Goal: Task Accomplishment & Management: Manage account settings

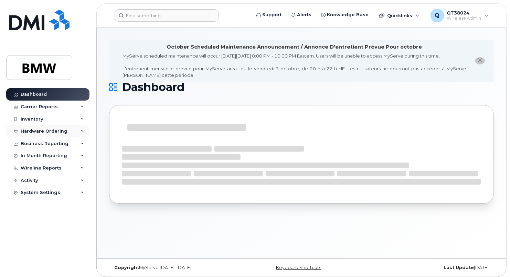
click at [43, 131] on div "Hardware Ordering" at bounding box center [44, 131] width 47 height 6
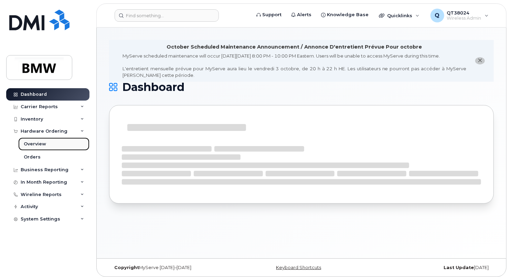
click at [37, 144] on div "Overview" at bounding box center [35, 144] width 22 height 6
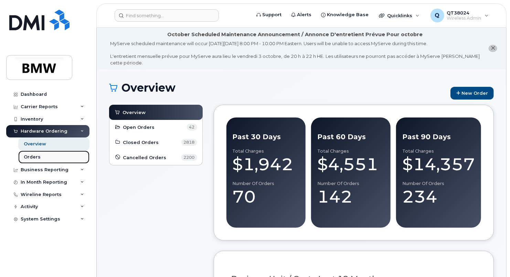
click at [25, 157] on div "Orders" at bounding box center [32, 157] width 17 height 6
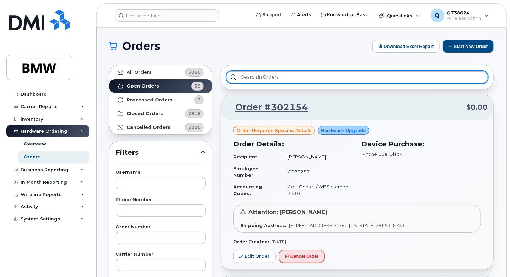
click at [290, 80] on input "text" at bounding box center [358, 77] width 262 height 12
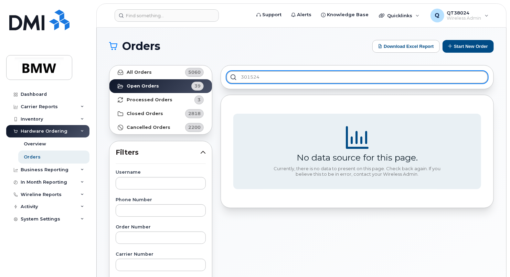
type input "301524"
drag, startPoint x: 269, startPoint y: 81, endPoint x: 220, endPoint y: 72, distance: 49.3
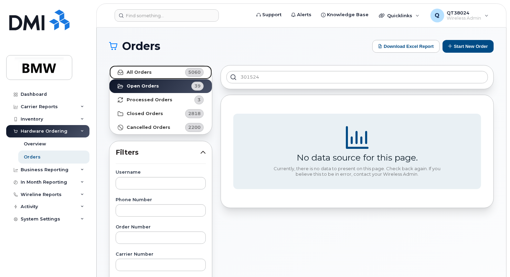
click at [160, 70] on link "All Orders 5060" at bounding box center [161, 72] width 103 height 14
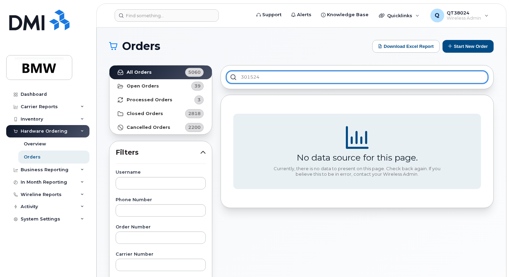
click at [285, 79] on input "301524" at bounding box center [358, 77] width 262 height 12
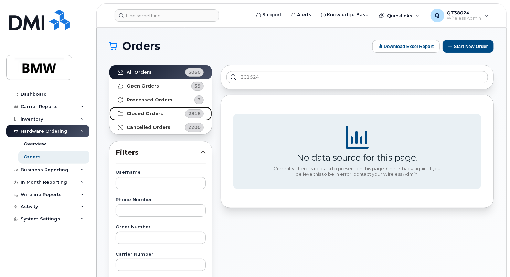
click at [155, 114] on strong "Closed Orders" at bounding box center [145, 114] width 37 height 6
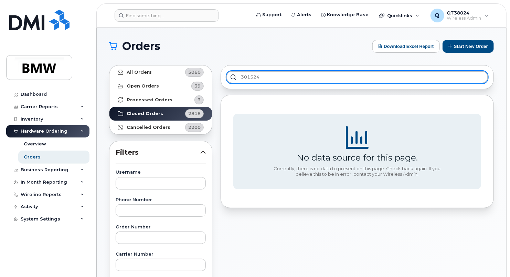
click at [283, 77] on input "301524" at bounding box center [358, 77] width 262 height 12
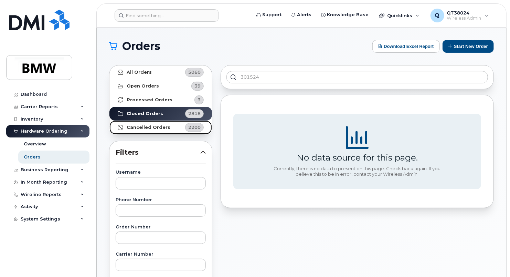
click at [163, 125] on strong "Cancelled Orders" at bounding box center [149, 128] width 44 height 6
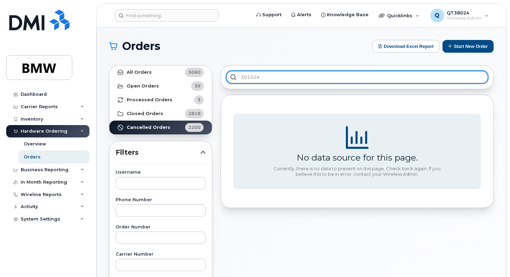
drag, startPoint x: 266, startPoint y: 76, endPoint x: 186, endPoint y: 76, distance: 79.9
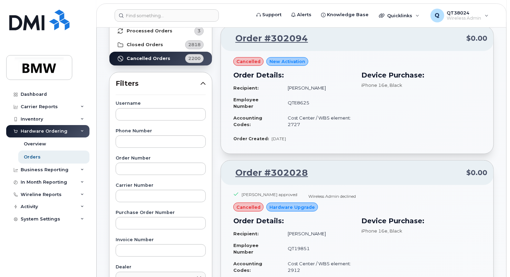
scroll to position [103, 0]
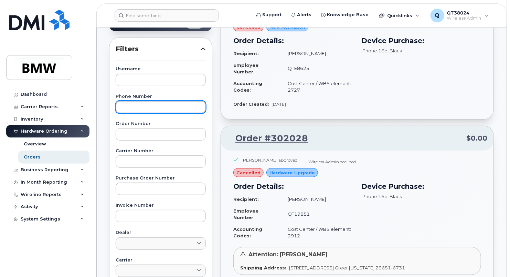
click at [150, 108] on input "text" at bounding box center [161, 107] width 90 height 12
paste input "4166277249"
type input "4166277249"
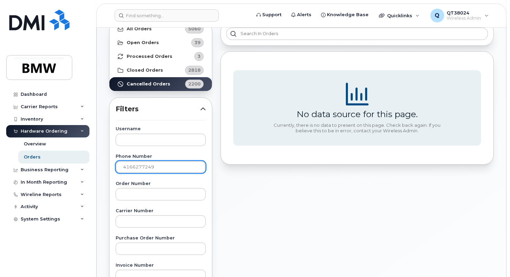
scroll to position [0, 0]
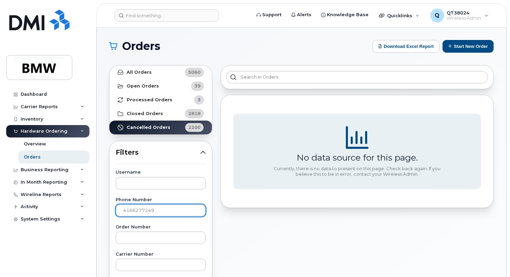
drag, startPoint x: 157, startPoint y: 213, endPoint x: 104, endPoint y: 205, distance: 52.8
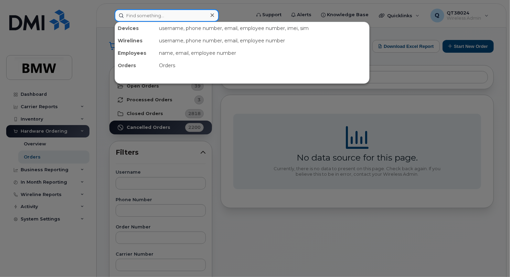
click at [178, 15] on input at bounding box center [167, 15] width 104 height 12
paste input "4166277249"
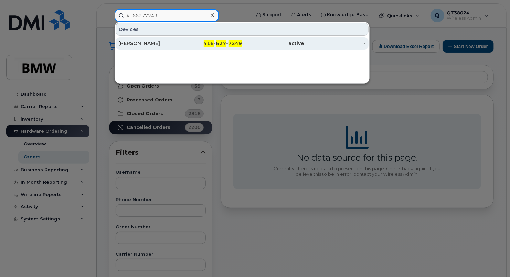
type input "4166277249"
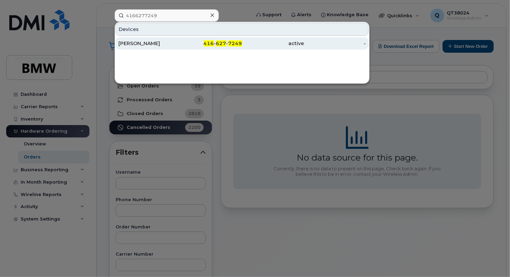
click at [154, 42] on div "Alison McDevitt" at bounding box center [149, 43] width 62 height 7
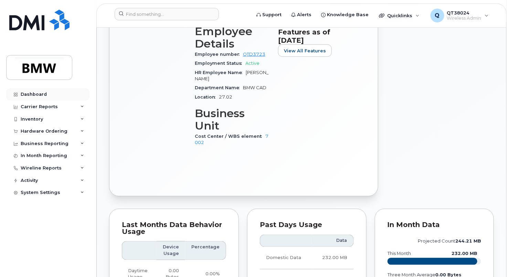
scroll to position [398, 0]
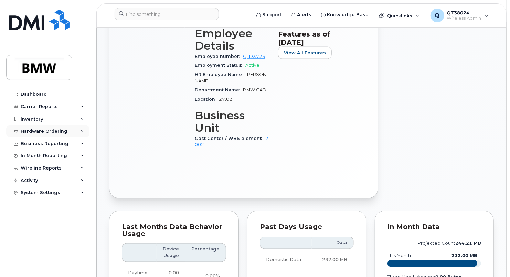
click at [35, 133] on div "Hardware Ordering" at bounding box center [44, 131] width 47 height 6
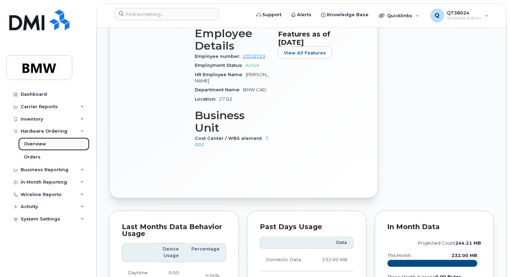
click at [47, 142] on link "Overview" at bounding box center [53, 143] width 71 height 13
click at [38, 143] on div "Overview" at bounding box center [35, 144] width 22 height 6
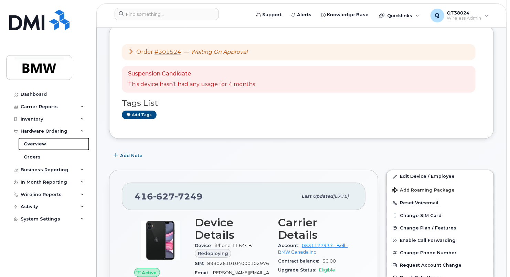
scroll to position [0, 0]
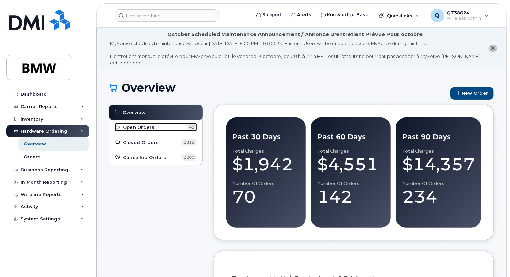
click at [143, 129] on span "Open Orders" at bounding box center [139, 127] width 32 height 7
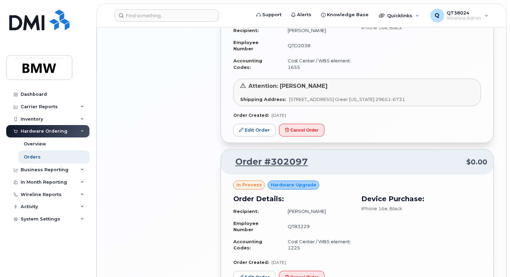
scroll to position [1302, 0]
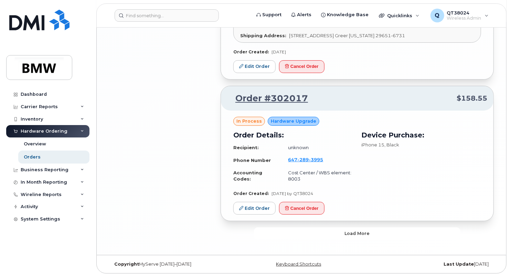
click at [331, 234] on button "Load more" at bounding box center [357, 233] width 207 height 12
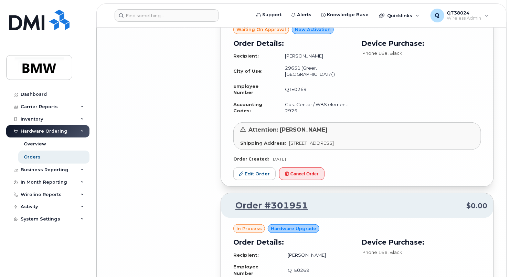
scroll to position [2817, 0]
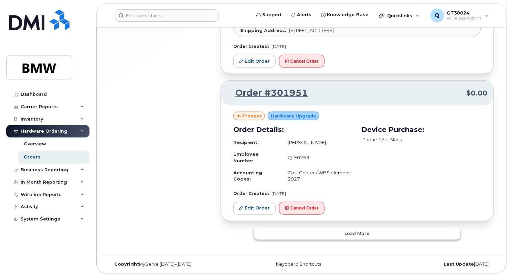
click at [354, 230] on span "Load more" at bounding box center [357, 233] width 25 height 7
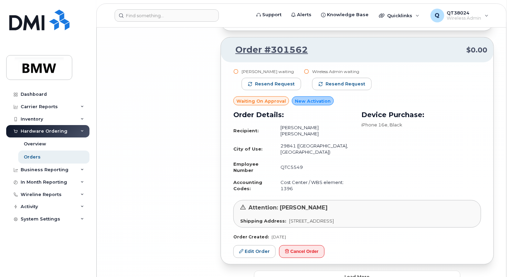
scroll to position [4269, 0]
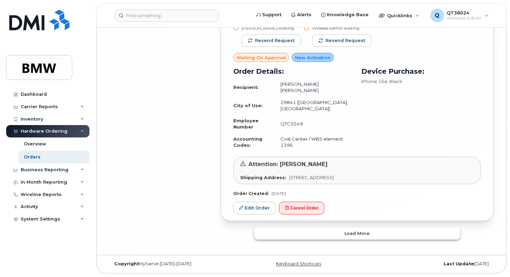
click at [367, 238] on button "Load more" at bounding box center [357, 233] width 207 height 12
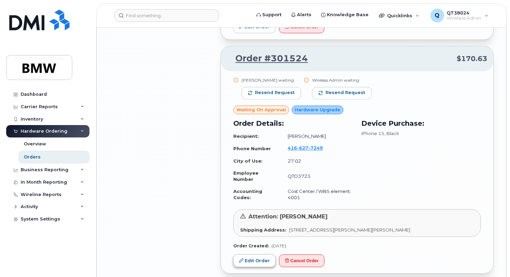
scroll to position [4476, 0]
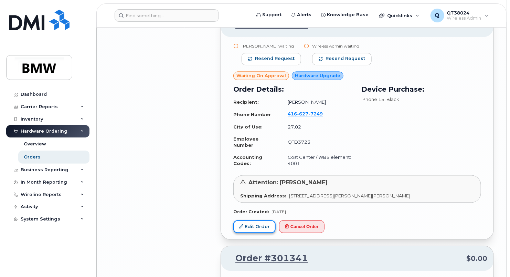
click at [255, 233] on link "Edit Order" at bounding box center [255, 226] width 42 height 13
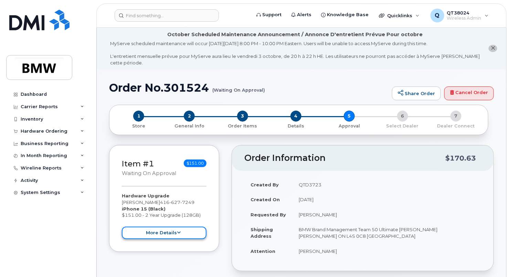
click at [154, 230] on button "more details" at bounding box center [164, 233] width 85 height 13
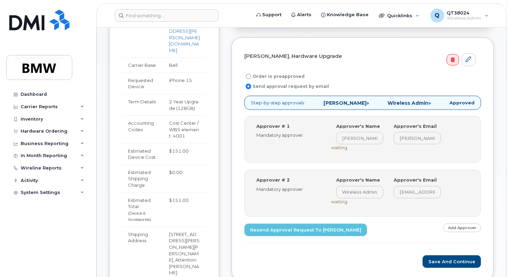
scroll to position [241, 0]
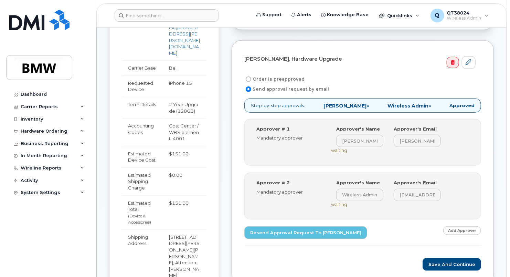
click at [248, 80] on input "Order is preapproved" at bounding box center [249, 79] width 6 height 6
radio input "true"
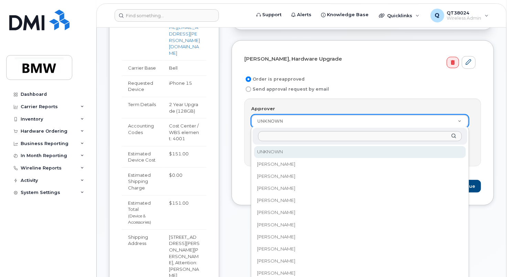
drag, startPoint x: 306, startPoint y: 118, endPoint x: 301, endPoint y: 114, distance: 6.6
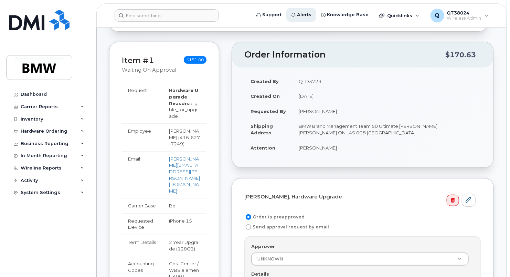
scroll to position [0, 0]
